Goal: Information Seeking & Learning: Learn about a topic

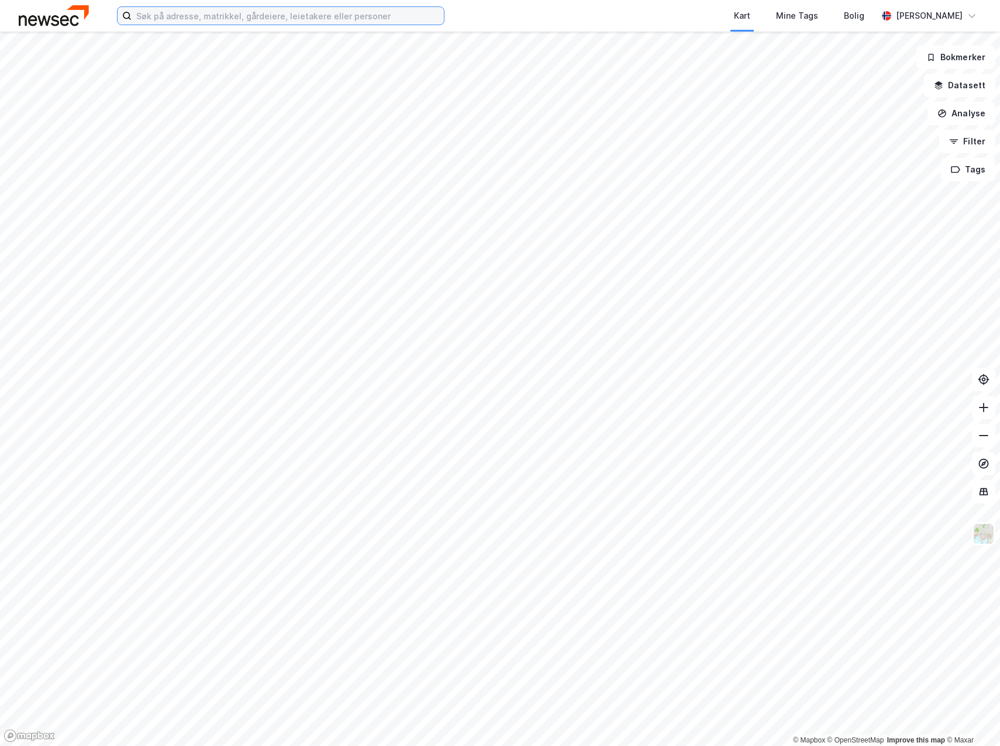
click at [183, 23] on input at bounding box center [288, 16] width 312 height 18
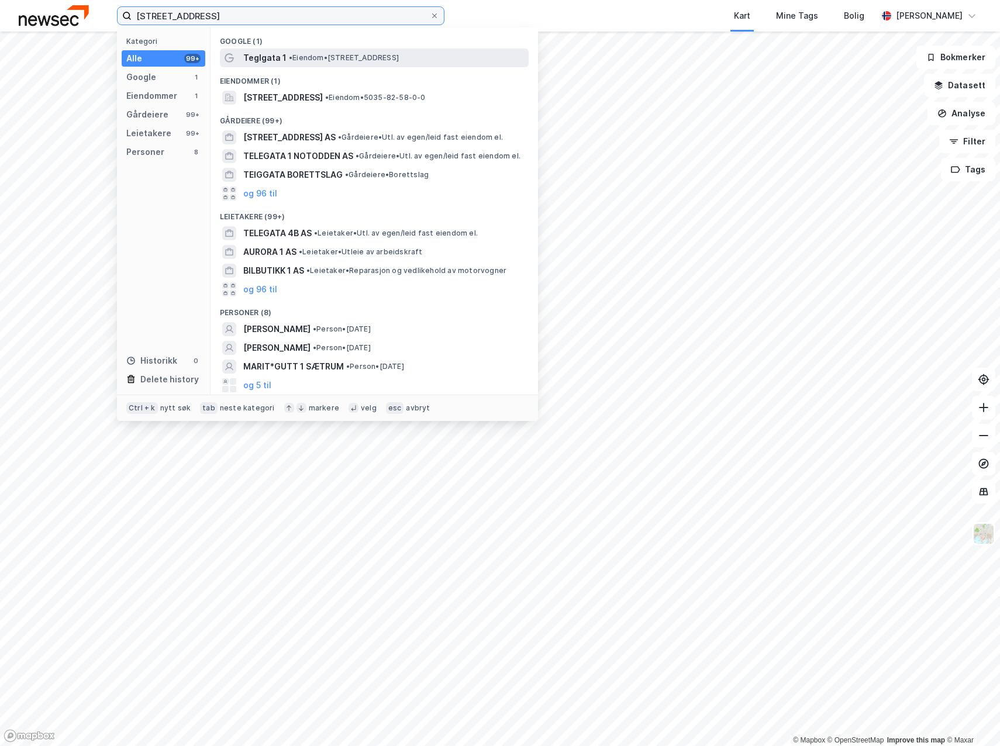
type input "[STREET_ADDRESS]"
click at [321, 57] on span "• Eiendom • [STREET_ADDRESS]" at bounding box center [344, 57] width 110 height 9
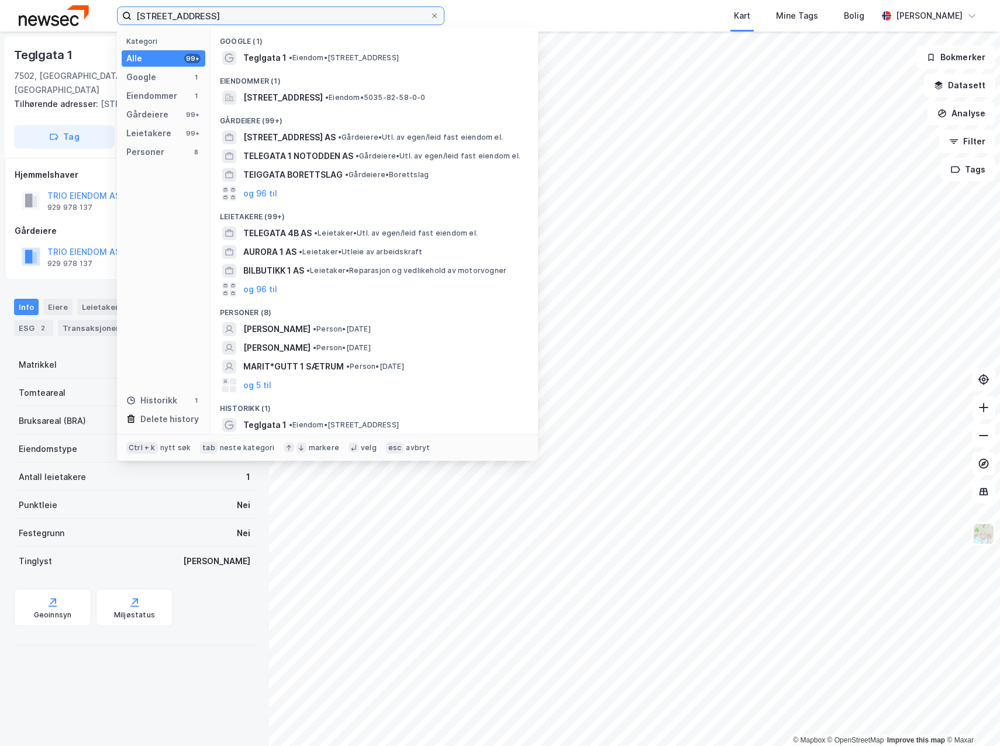
drag, startPoint x: 183, startPoint y: 18, endPoint x: 116, endPoint y: 14, distance: 66.8
click at [116, 14] on div "teglgata 1 Kategori Alle 99+ Google 1 Eiendommer 1 Gårdeiere 99+ Leietakere 99+…" at bounding box center [500, 16] width 1000 height 32
click at [70, 189] on div "TRIO EIENDOM AS" at bounding box center [83, 196] width 73 height 14
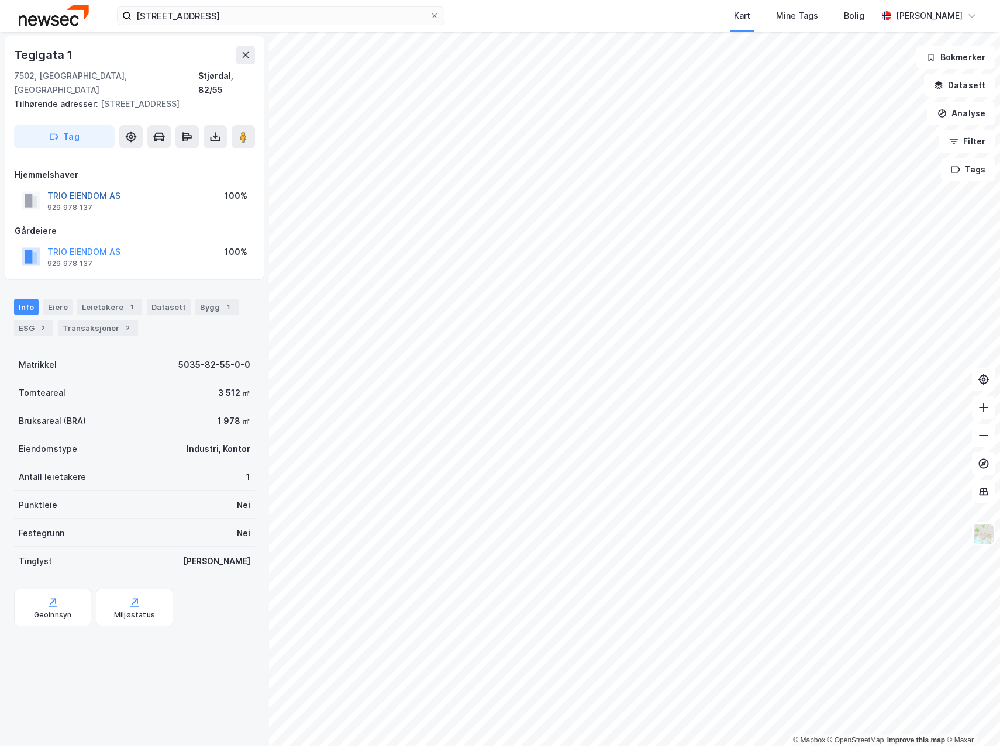
click at [0, 0] on button "TRIO EIENDOM AS" at bounding box center [0, 0] width 0 height 0
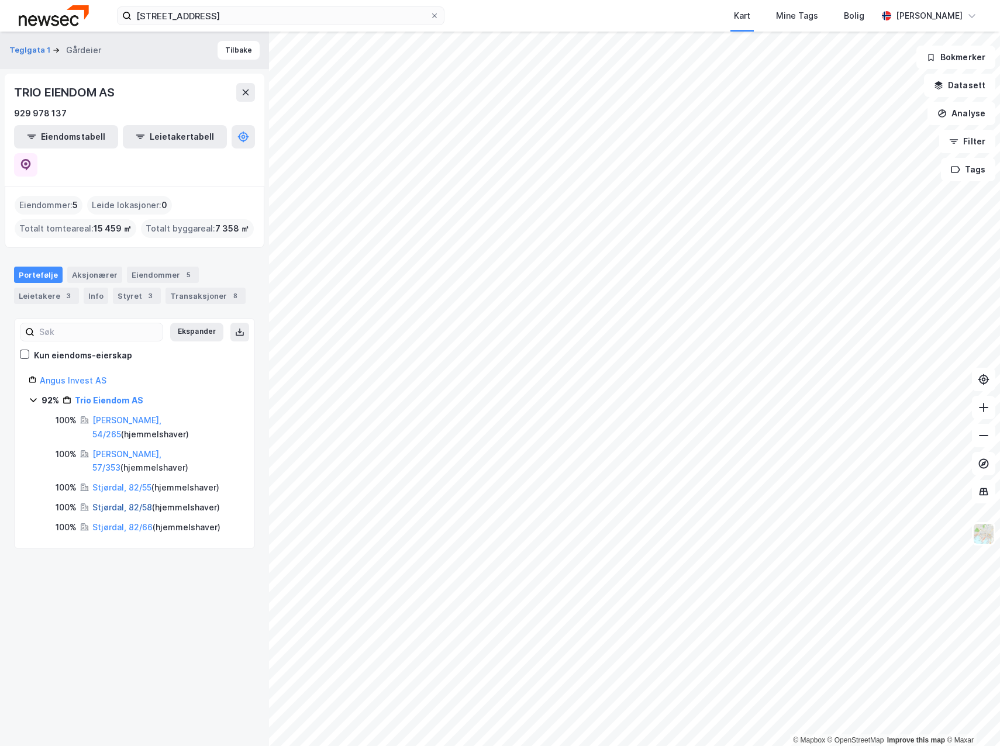
click at [105, 503] on link "Stjørdal, 82/58" at bounding box center [122, 508] width 60 height 10
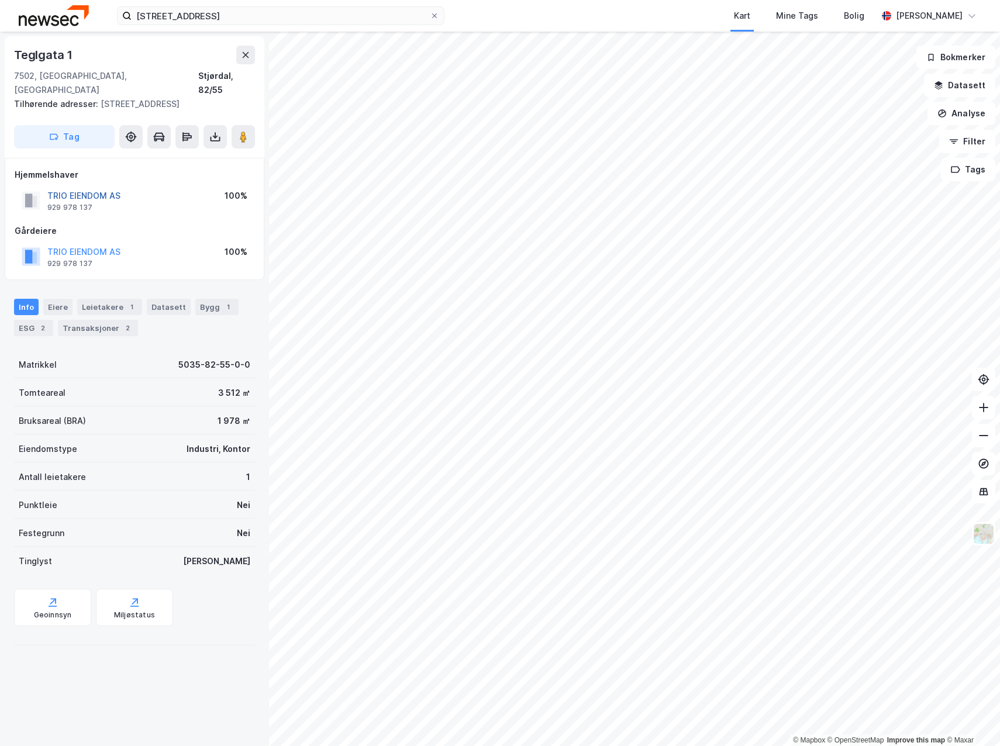
click at [0, 0] on button "TRIO EIENDOM AS" at bounding box center [0, 0] width 0 height 0
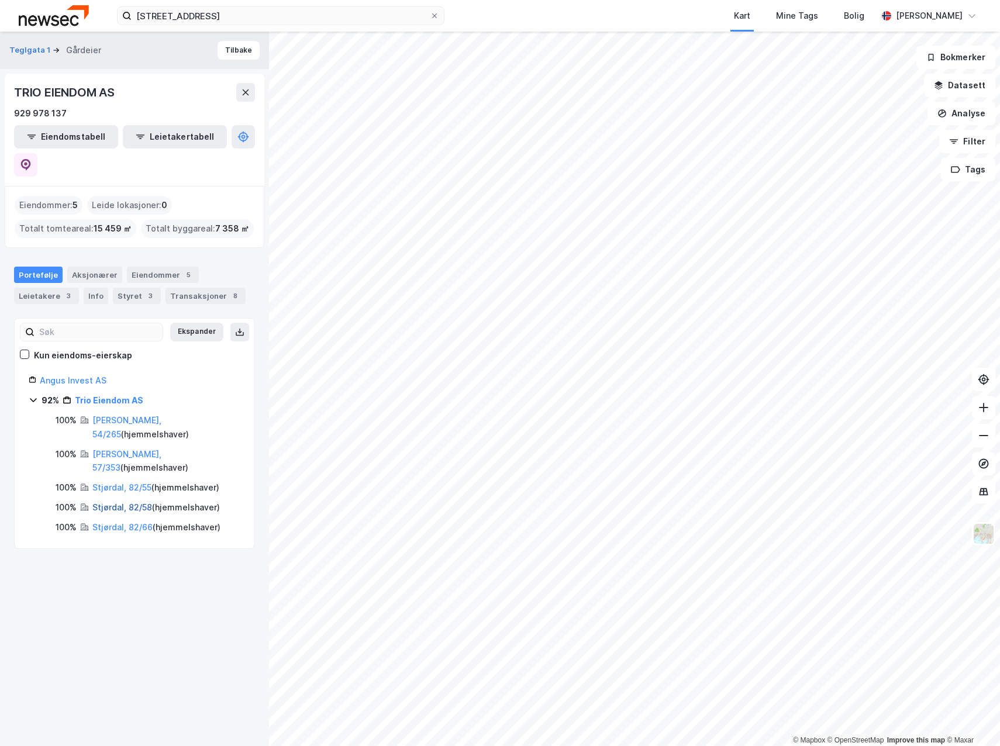
click at [117, 503] on link "Stjørdal, 82/58" at bounding box center [122, 508] width 60 height 10
click at [107, 522] on link "Stjørdal, 82/66" at bounding box center [122, 527] width 60 height 10
click at [130, 483] on link "Stjørdal, 82/55" at bounding box center [121, 488] width 59 height 10
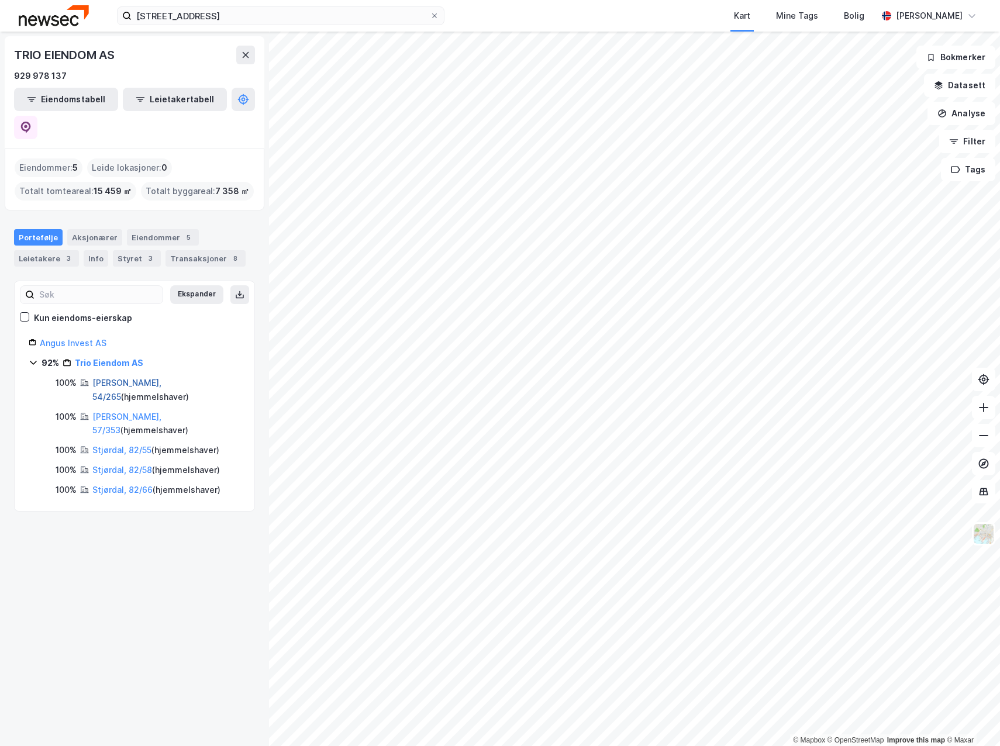
click at [138, 378] on link "[PERSON_NAME], 54/265" at bounding box center [126, 390] width 69 height 24
click at [96, 383] on div "100% Malvik, 54/265 ( hjemmelshaver ) 100% [GEOGRAPHIC_DATA], 57/353 ( hjemmels…" at bounding box center [142, 437] width 198 height 122
click at [111, 412] on link "[PERSON_NAME], 57/353" at bounding box center [126, 424] width 69 height 24
